Goal: Task Accomplishment & Management: Use online tool/utility

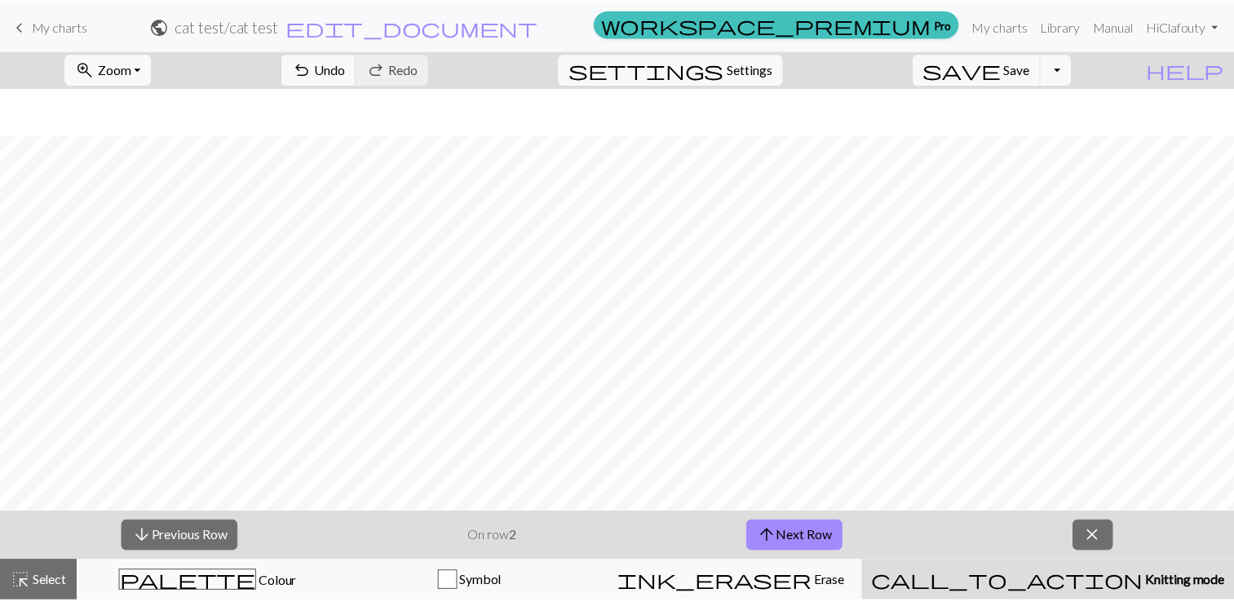
scroll to position [47, 0]
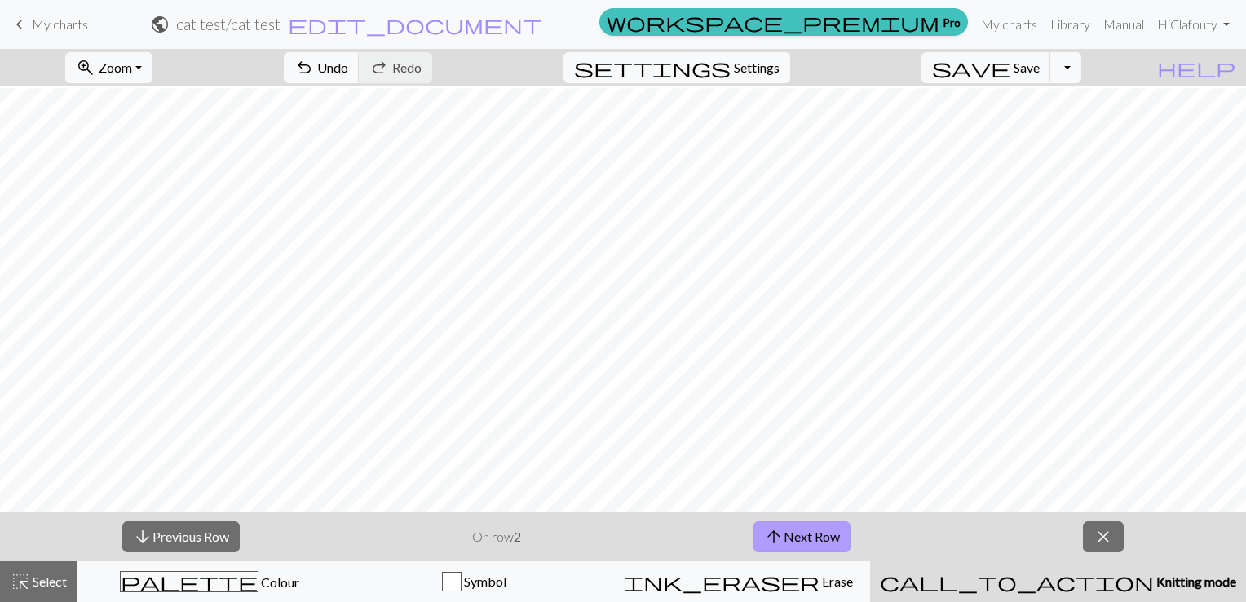
click at [809, 532] on button "arrow_upward Next Row" at bounding box center [801, 536] width 97 height 31
click at [1006, 27] on link "My charts" at bounding box center [1008, 24] width 69 height 33
click at [1010, 73] on span "save" at bounding box center [971, 67] width 78 height 23
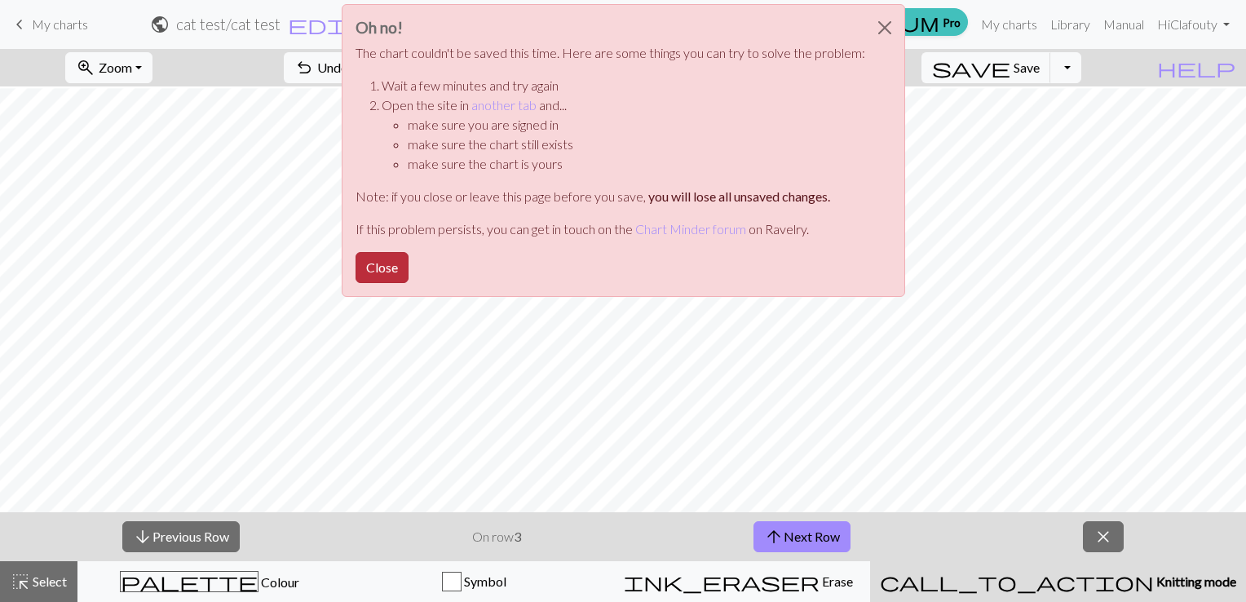
click at [377, 267] on button "Close" at bounding box center [381, 267] width 53 height 31
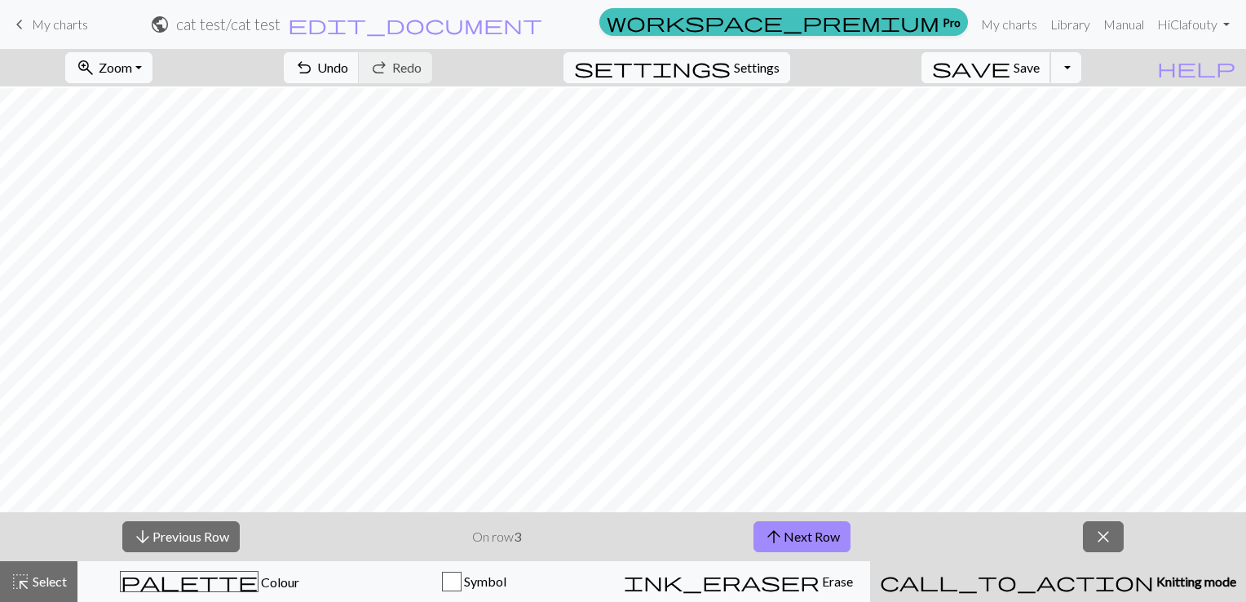
click at [1010, 69] on span "save" at bounding box center [971, 67] width 78 height 23
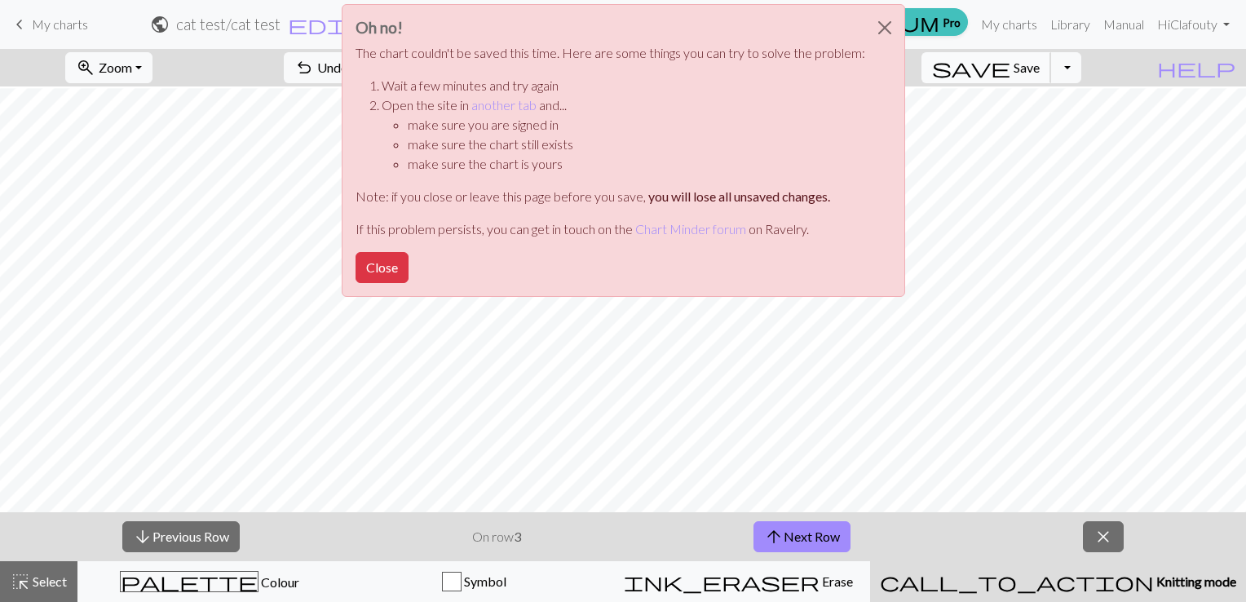
click at [1024, 69] on div "Oh no! The chart couldn't be saved this time. Here are some things you can try …" at bounding box center [623, 155] width 1246 height 310
click at [362, 258] on button "Close" at bounding box center [381, 267] width 53 height 31
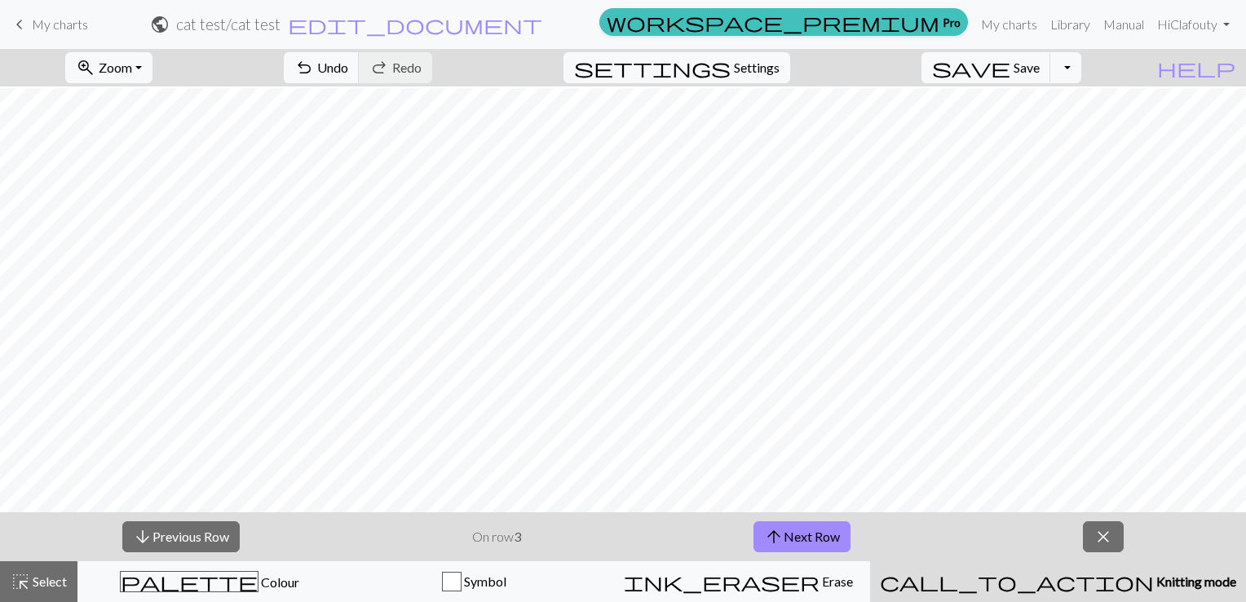
click at [18, 13] on span "keyboard_arrow_left" at bounding box center [20, 24] width 20 height 23
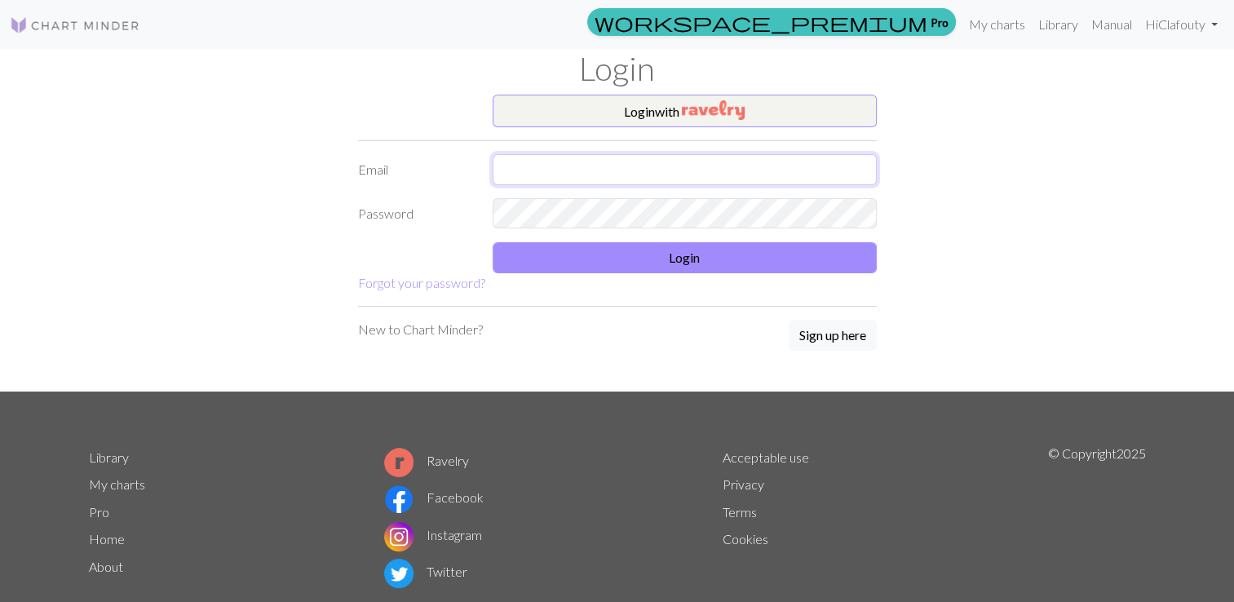
type input "[EMAIL_ADDRESS][DOMAIN_NAME]"
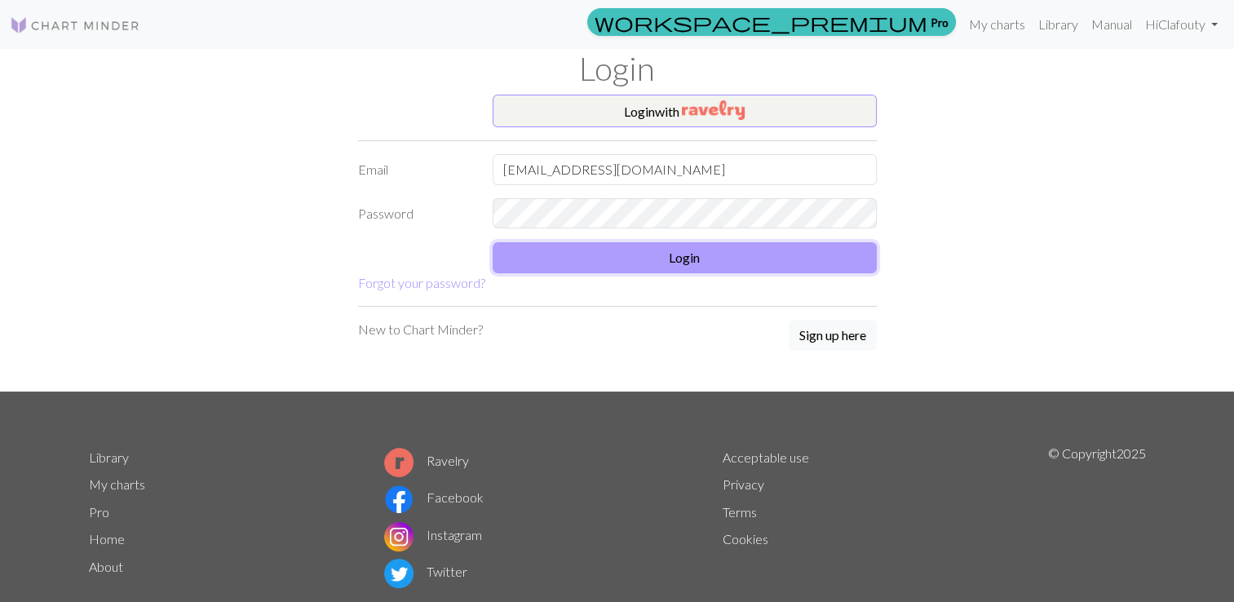
click at [700, 249] on button "Login" at bounding box center [684, 257] width 384 height 31
